Goal: Information Seeking & Learning: Learn about a topic

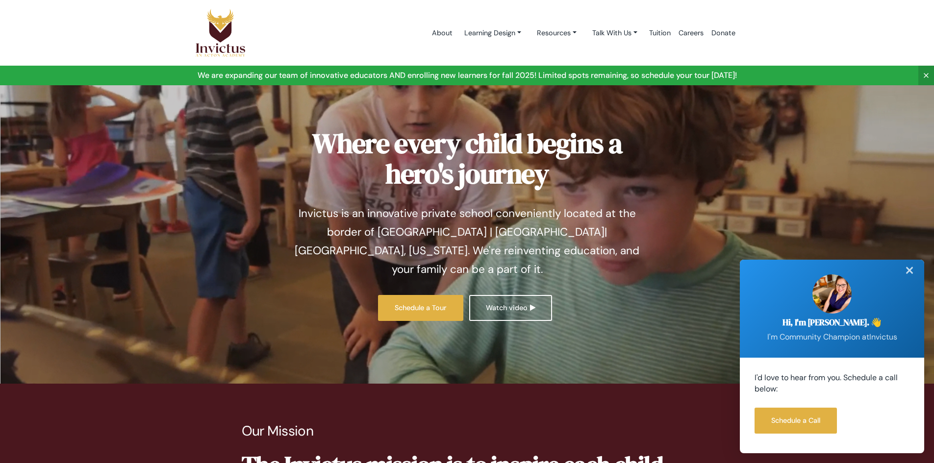
click at [910, 271] on div "✕" at bounding box center [909, 271] width 20 height 22
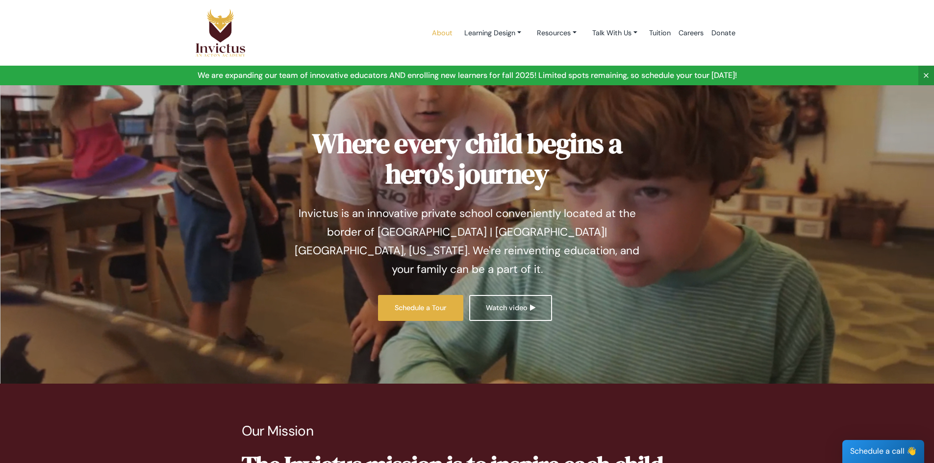
click at [432, 30] on link "About" at bounding box center [442, 33] width 28 height 42
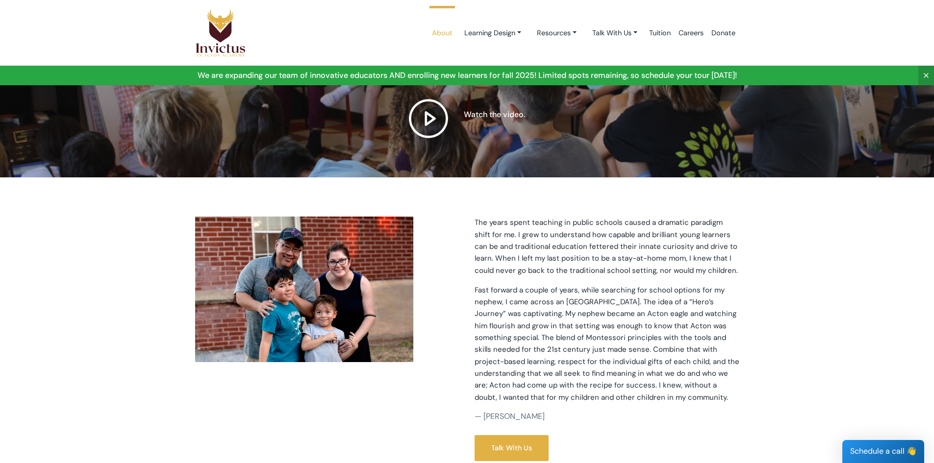
scroll to position [147, 0]
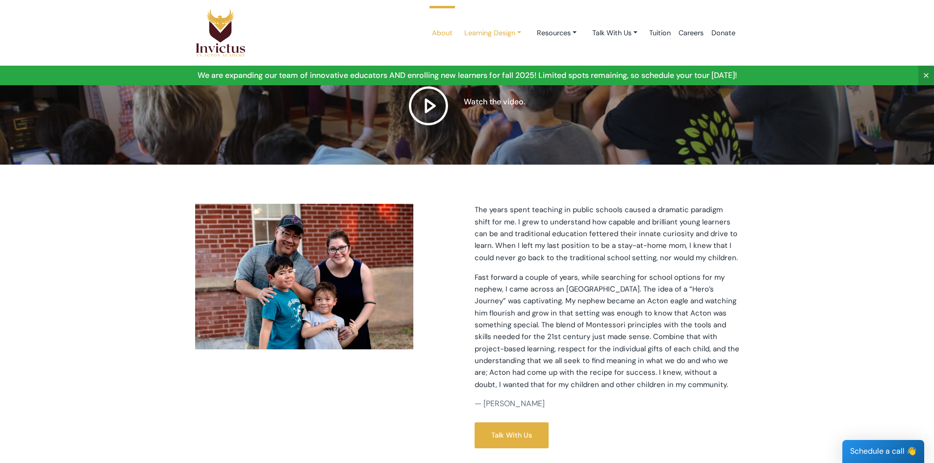
click at [506, 37] on link "Learning Design" at bounding box center [492, 33] width 73 height 18
click at [501, 53] on link "Learning Design" at bounding box center [495, 56] width 77 height 18
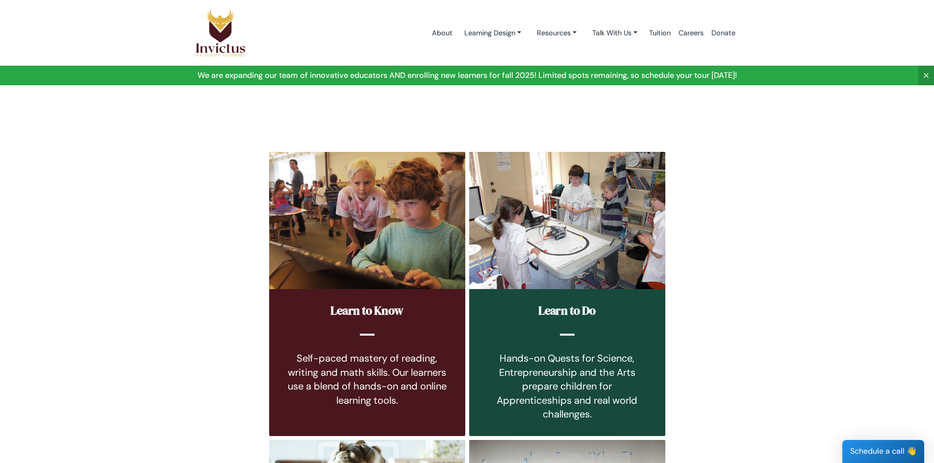
scroll to position [98, 0]
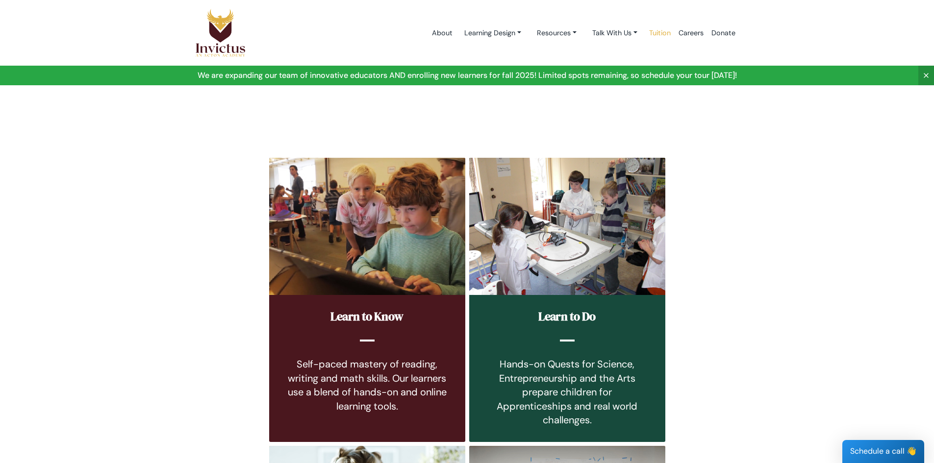
click at [657, 32] on link "Tuition" at bounding box center [659, 33] width 29 height 42
